Goal: Task Accomplishment & Management: Use online tool/utility

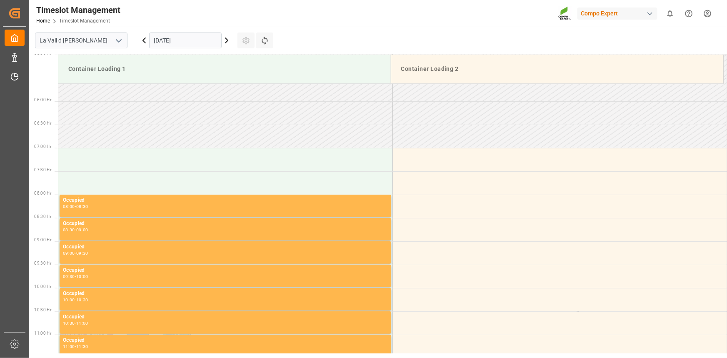
scroll to position [254, 0]
